Goal: Transaction & Acquisition: Download file/media

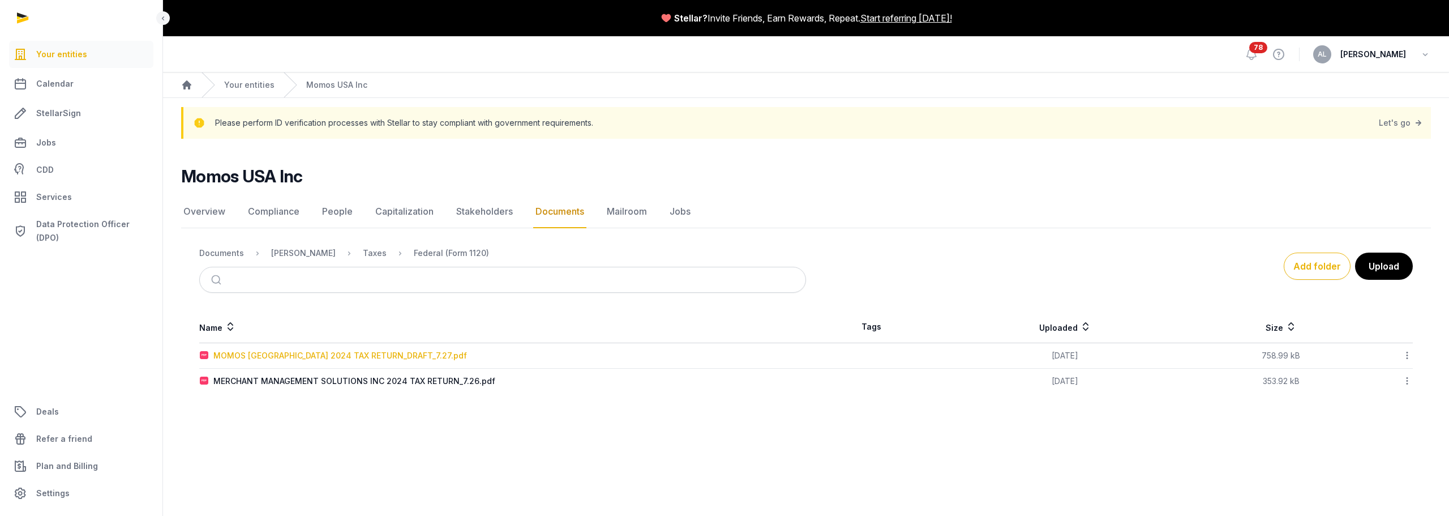
click at [369, 355] on div "MOMOS [GEOGRAPHIC_DATA] 2024 TAX RETURN_DRAFT_7.27.pdf" at bounding box center [340, 355] width 254 height 11
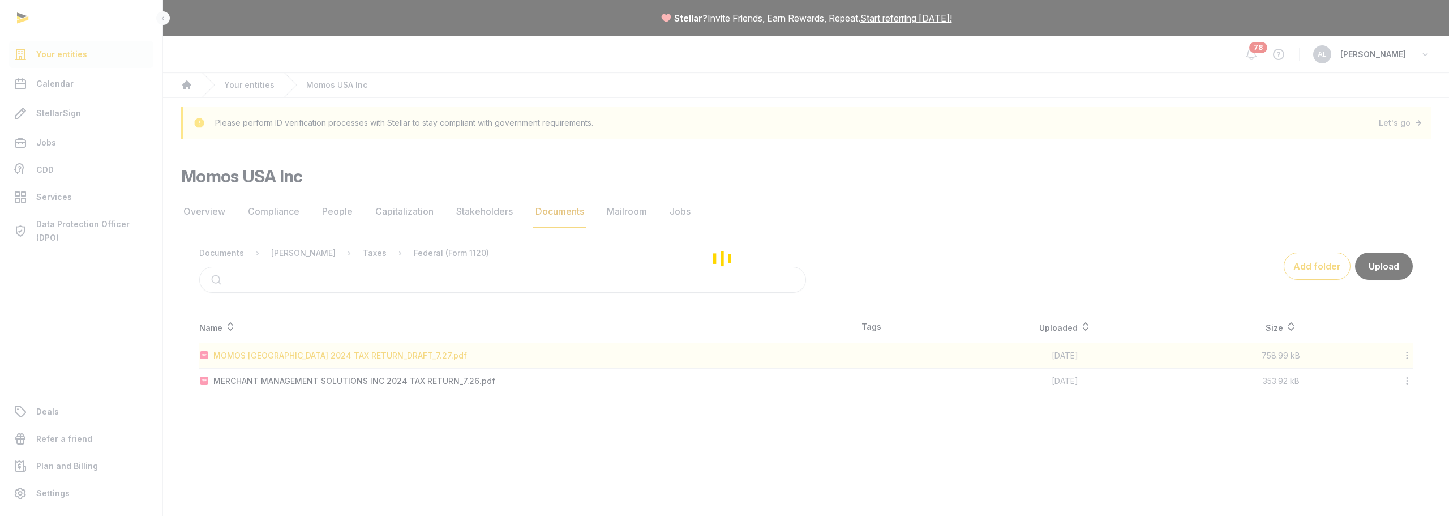
click at [369, 355] on div "Loading" at bounding box center [724, 258] width 1449 height 516
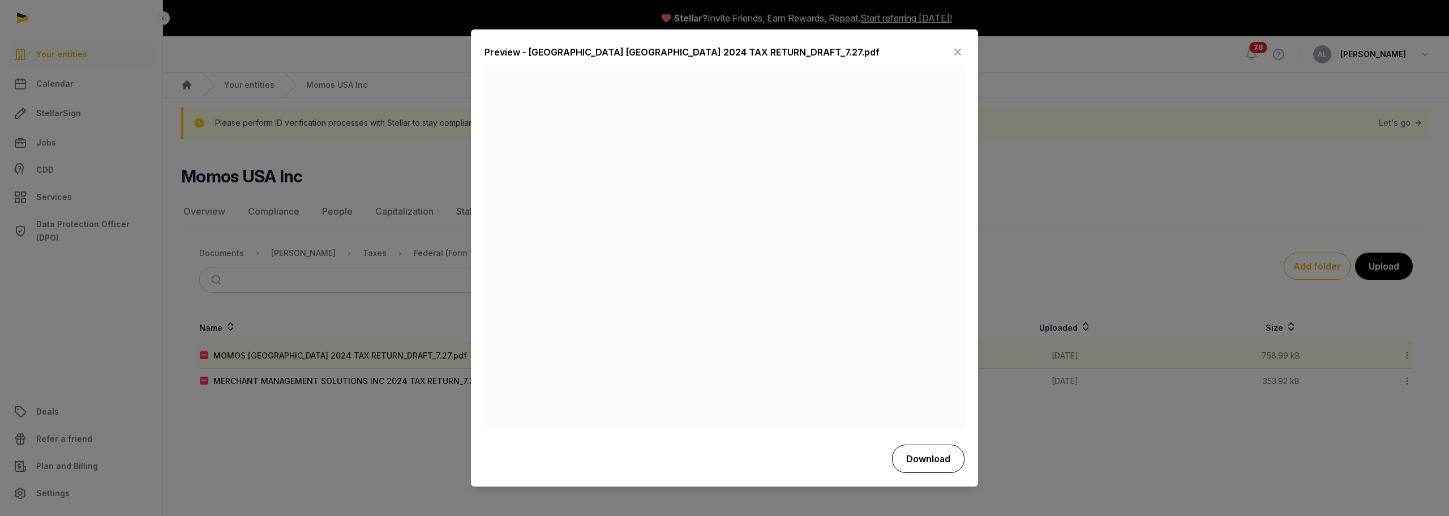
click at [927, 454] on button "Download" at bounding box center [928, 458] width 72 height 28
click at [1087, 248] on div at bounding box center [724, 258] width 1449 height 516
click at [959, 48] on icon at bounding box center [958, 53] width 14 height 18
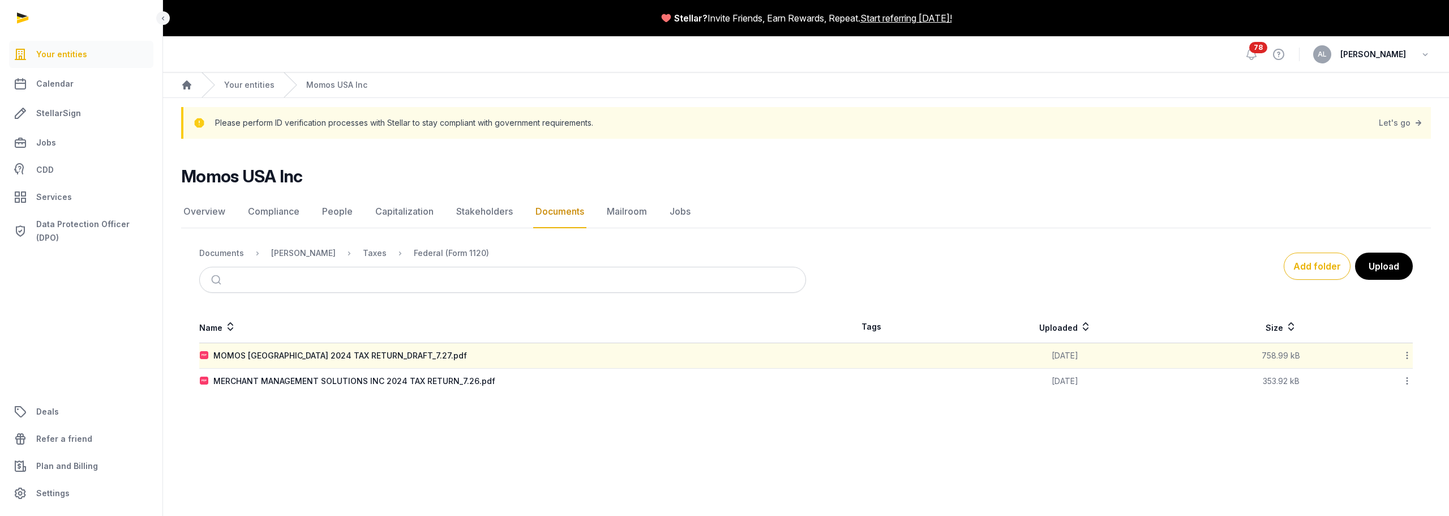
click at [1017, 379] on td "[DATE]" at bounding box center [1065, 380] width 257 height 25
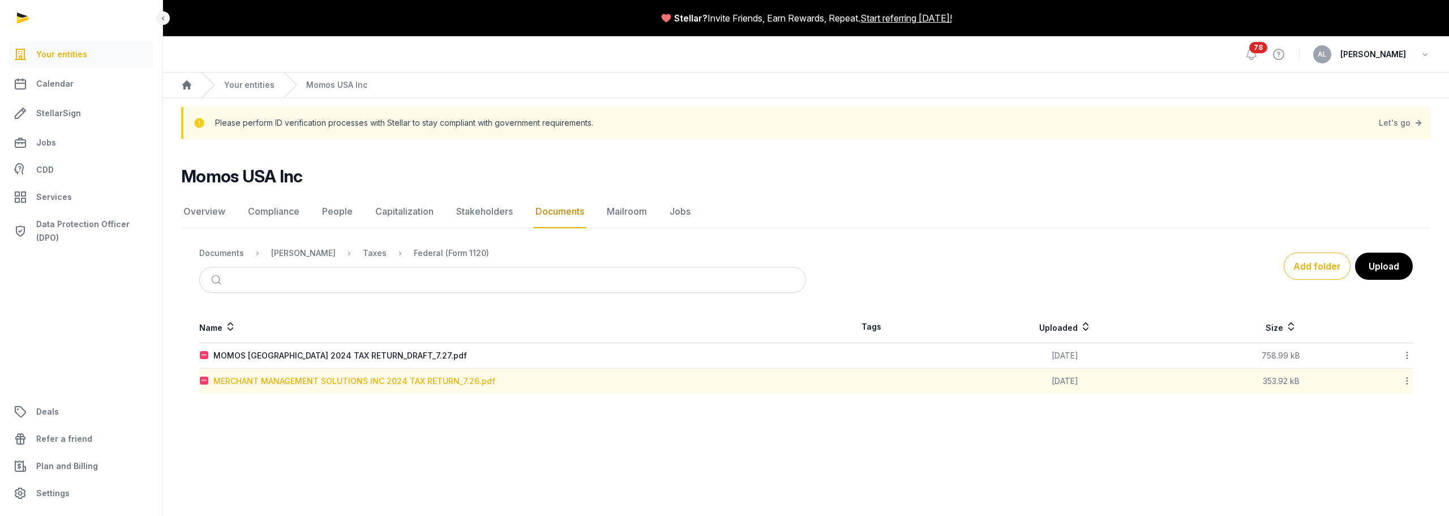
click at [361, 384] on div "MERCHANT MANAGEMENT SOLUTIONS INC 2024 TAX RETURN_7.26.pdf" at bounding box center [354, 380] width 282 height 11
click at [0, 0] on div "Loading" at bounding box center [0, 0] width 0 height 0
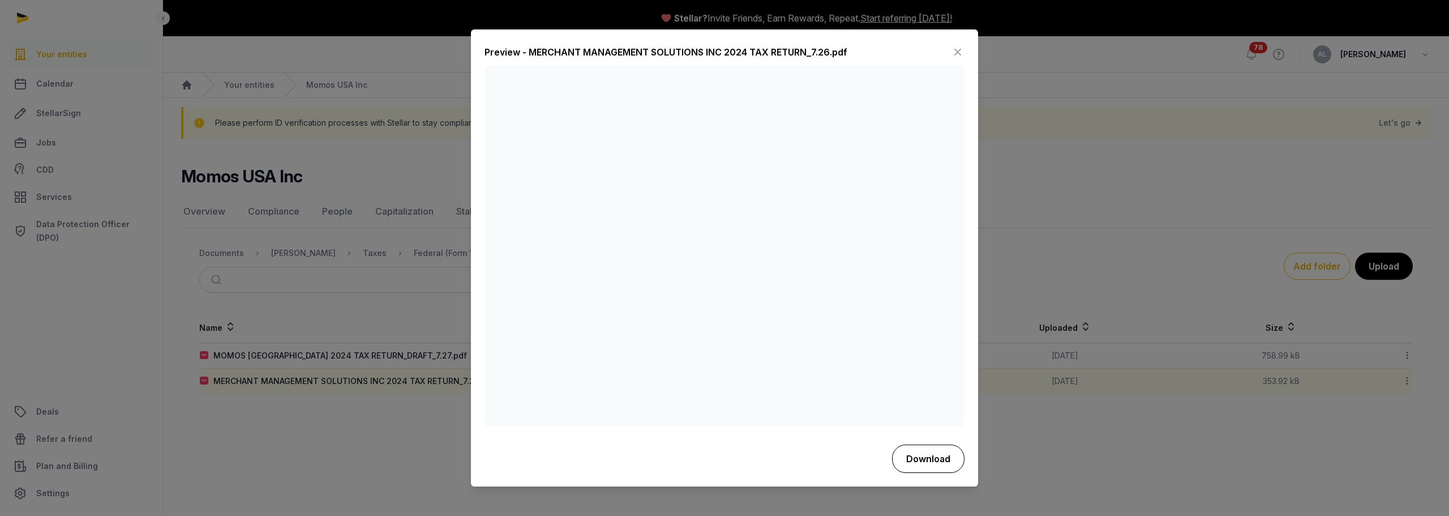
click at [917, 464] on button "Download" at bounding box center [928, 458] width 72 height 28
